Goal: Information Seeking & Learning: Learn about a topic

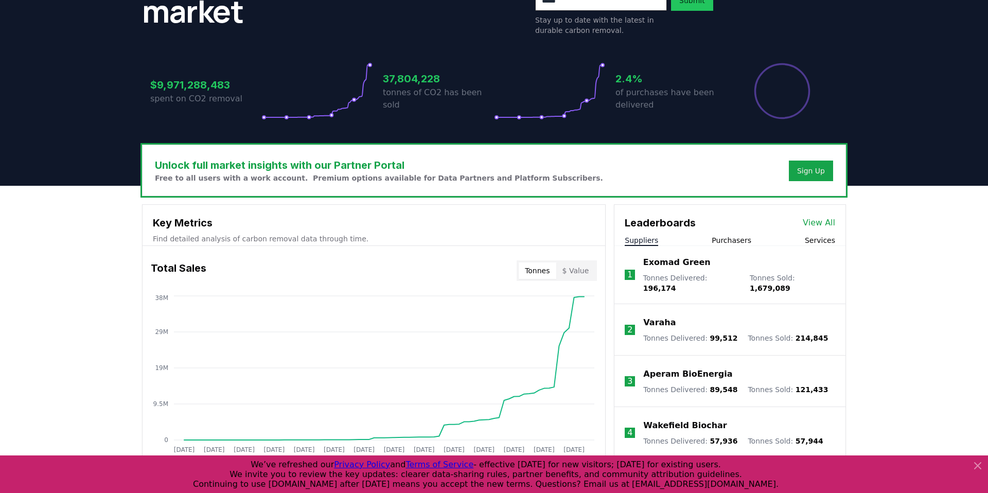
scroll to position [178, 0]
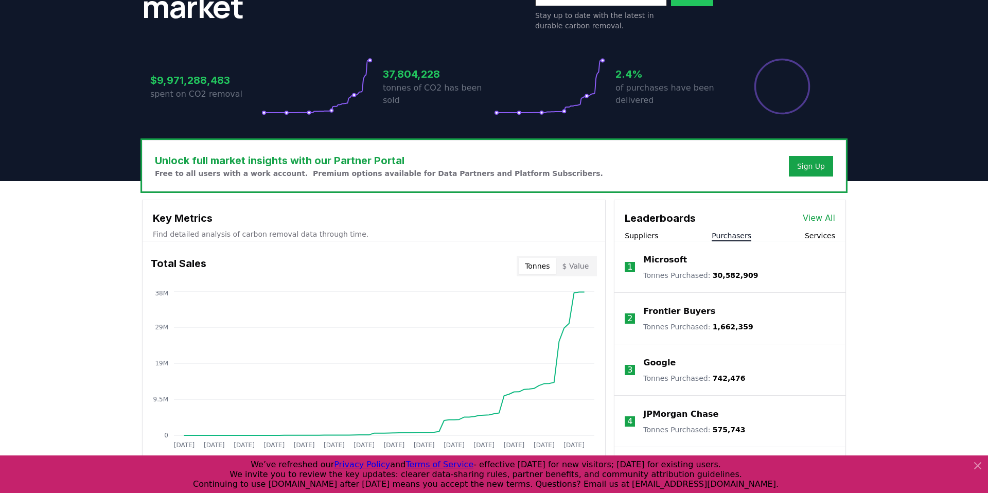
click at [731, 236] on button "Purchasers" at bounding box center [732, 236] width 40 height 10
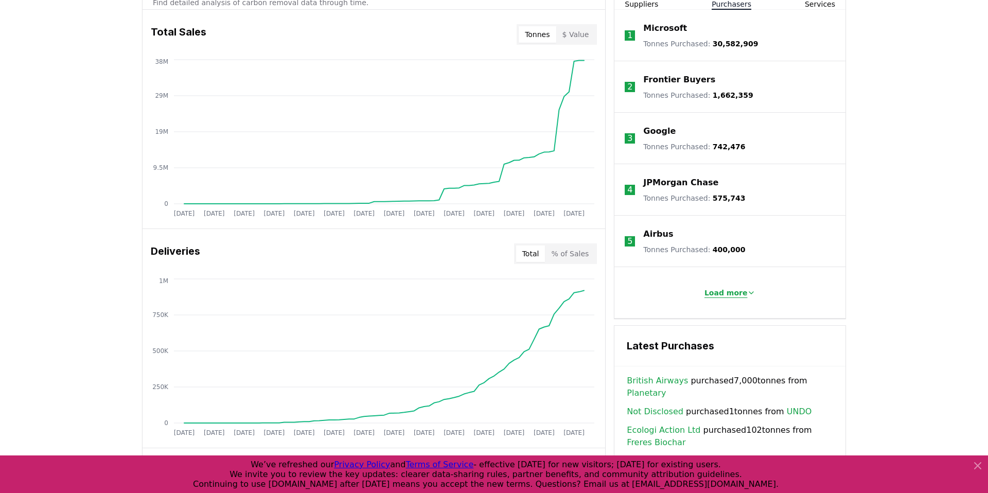
click at [739, 290] on p "Load more" at bounding box center [726, 293] width 43 height 10
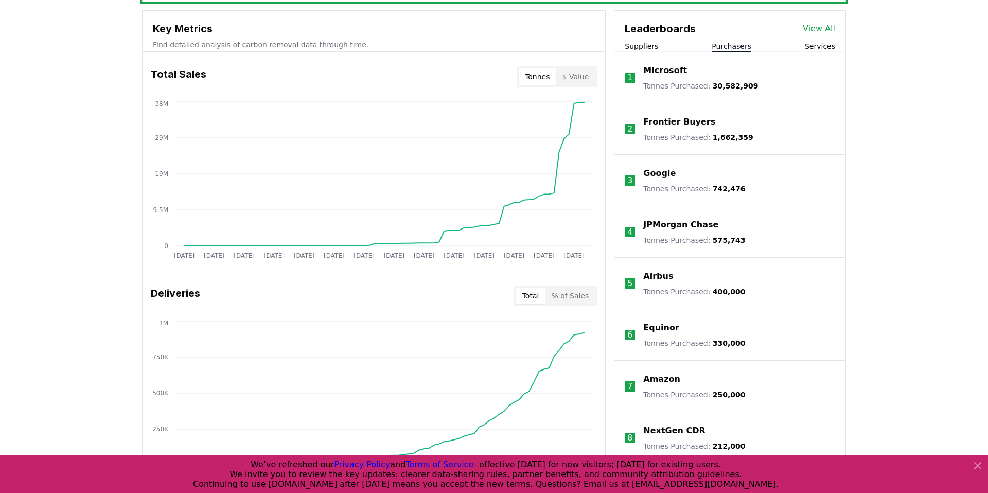
scroll to position [350, 0]
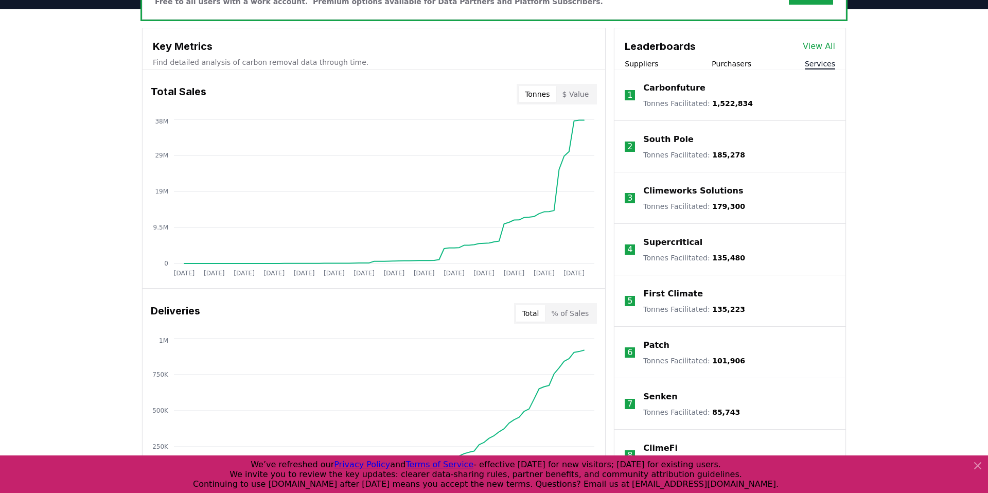
click at [825, 62] on button "Services" at bounding box center [820, 64] width 30 height 10
click at [740, 64] on button "Purchasers" at bounding box center [732, 64] width 40 height 10
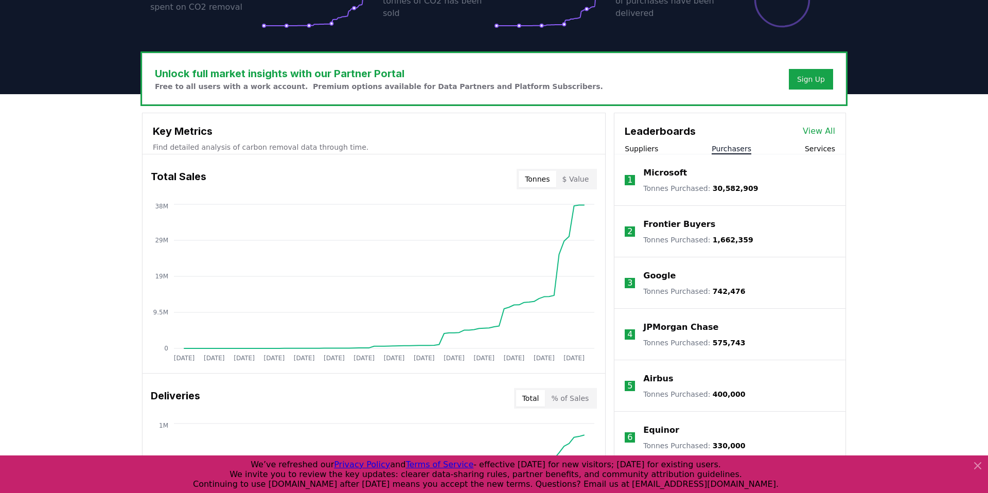
scroll to position [126, 0]
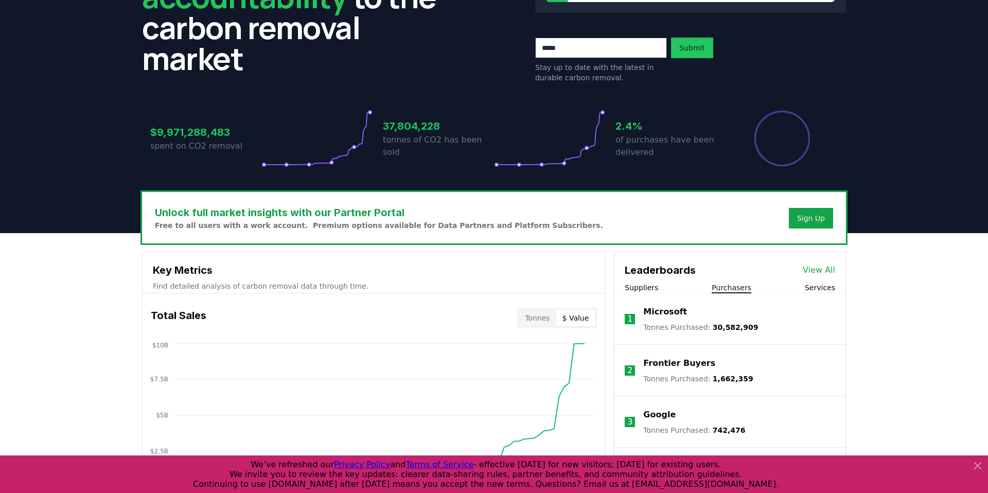
click at [576, 322] on button "$ Value" at bounding box center [575, 318] width 39 height 16
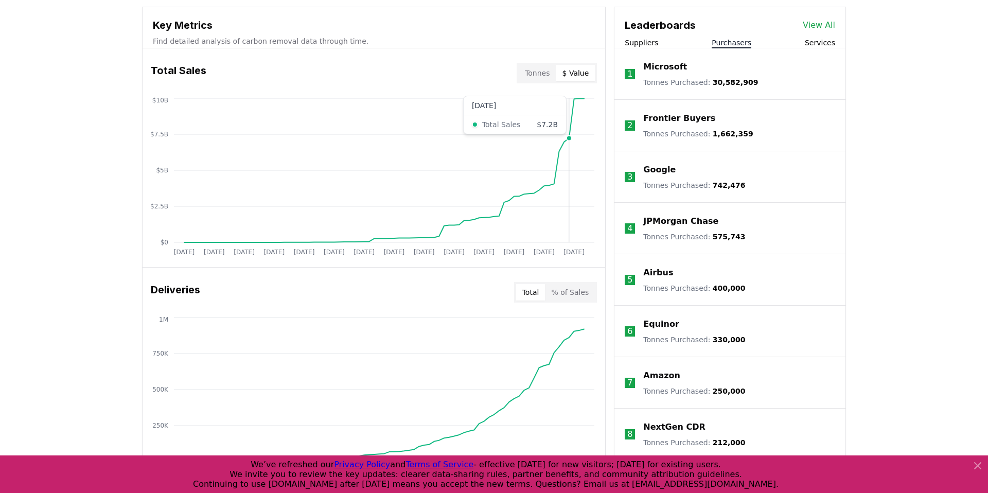
scroll to position [384, 0]
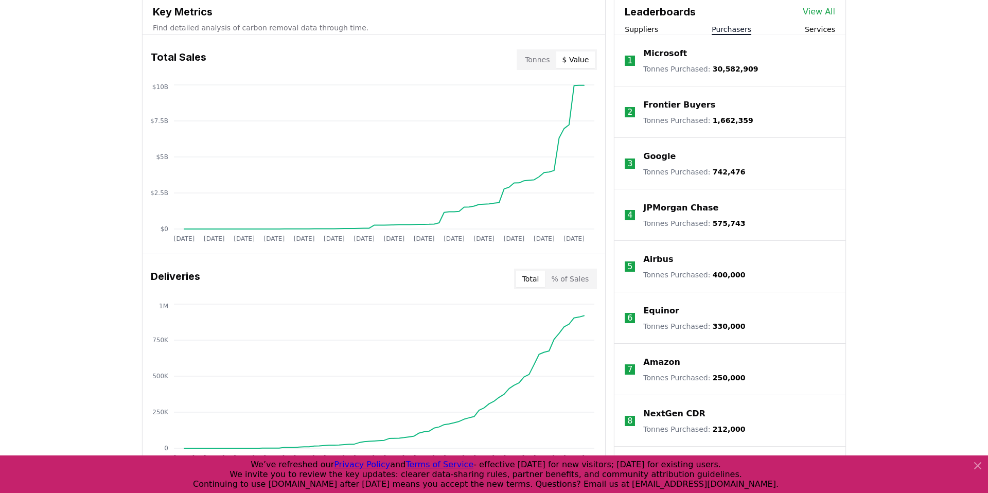
click at [574, 279] on button "% of Sales" at bounding box center [570, 279] width 50 height 16
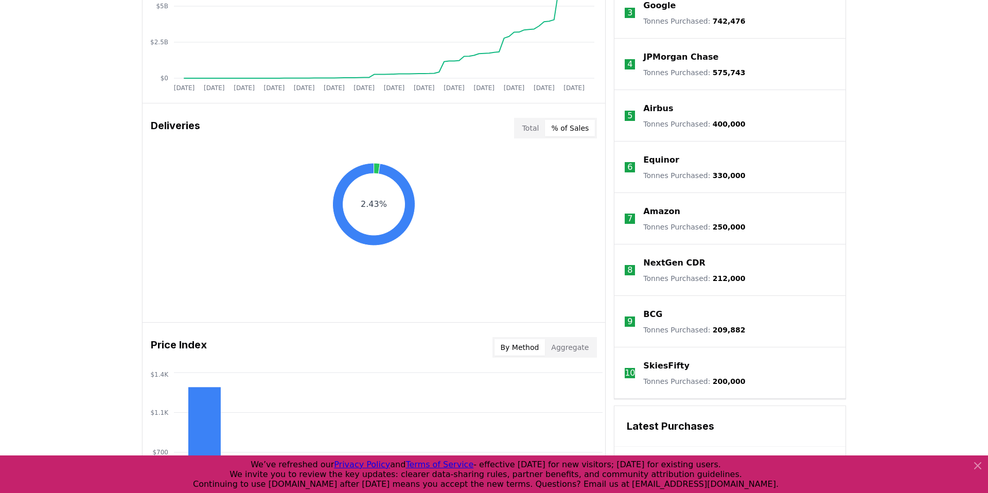
scroll to position [536, 0]
